Goal: Check status

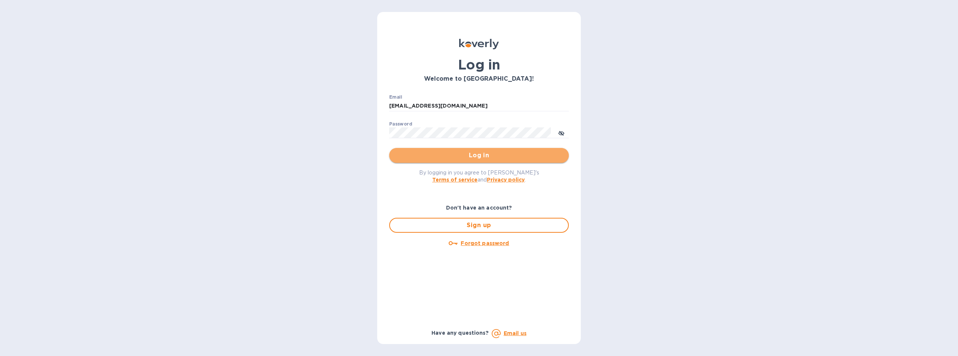
click at [475, 150] on button "Log in" at bounding box center [479, 155] width 180 height 15
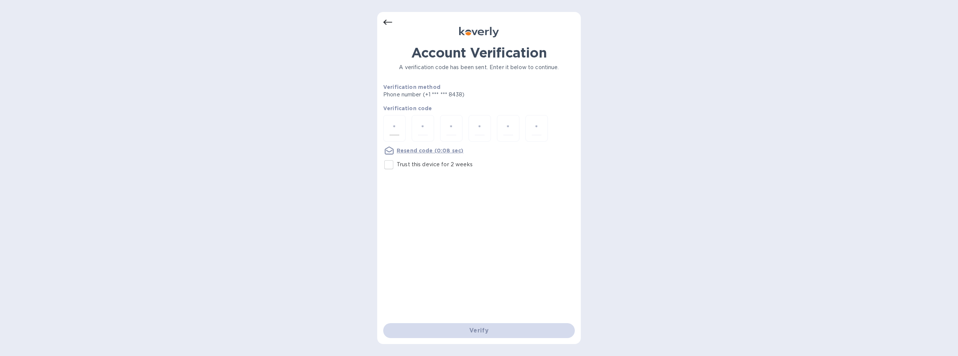
click at [398, 127] on input "number" at bounding box center [394, 129] width 10 height 14
type input "7"
type input "9"
type input "5"
type input "3"
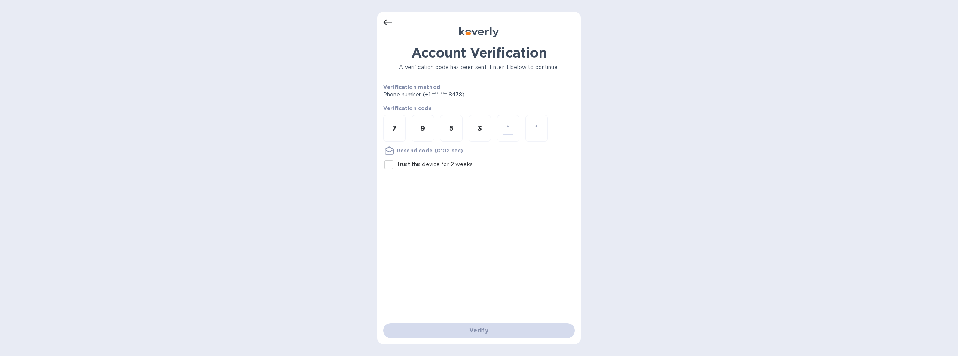
type input "1"
type input "8"
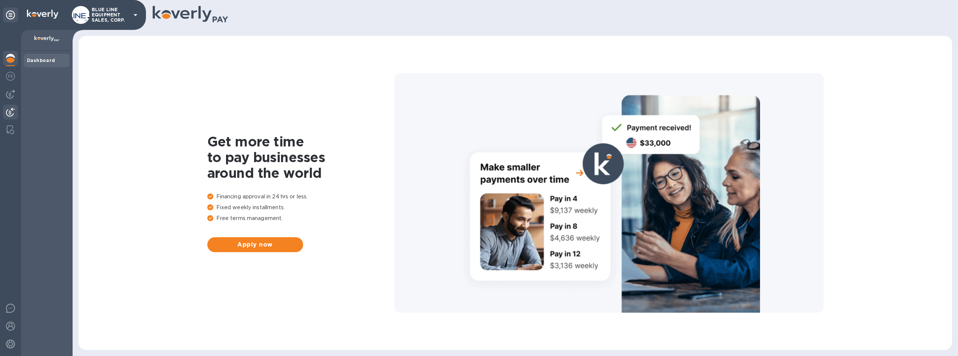
click at [8, 109] on img at bounding box center [10, 112] width 9 height 9
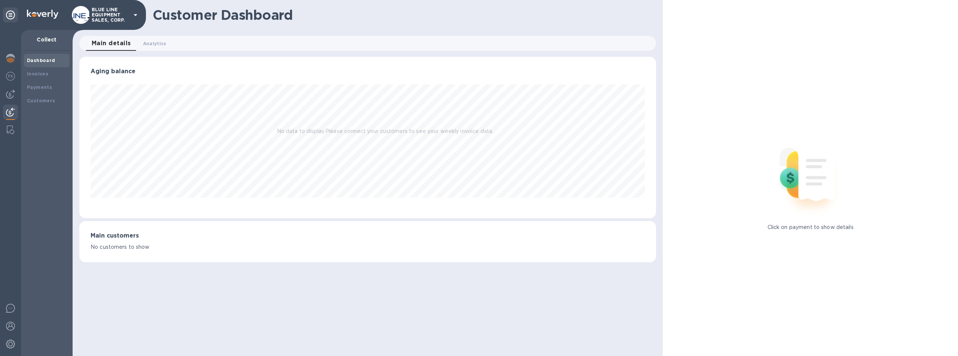
scroll to position [162, 577]
click at [37, 85] on b "Payments" at bounding box center [39, 88] width 25 height 6
